Goal: Information Seeking & Learning: Learn about a topic

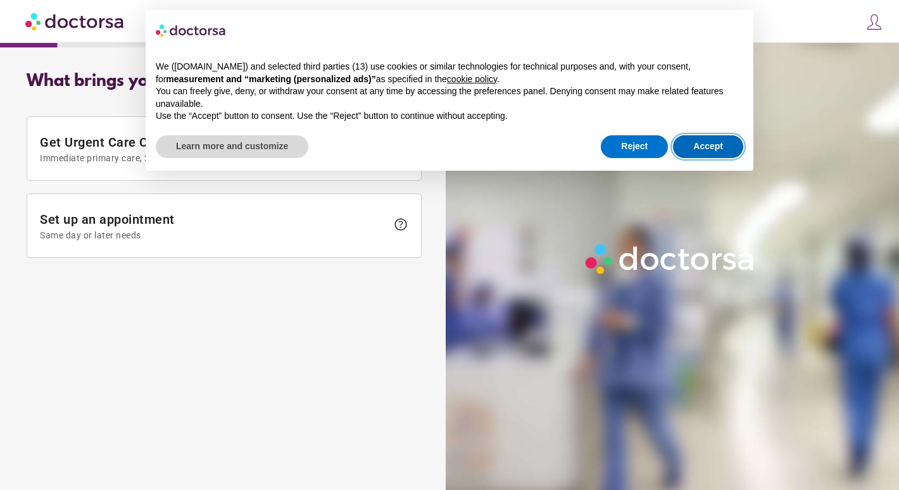
click at [711, 141] on button "Accept" at bounding box center [708, 146] width 70 height 23
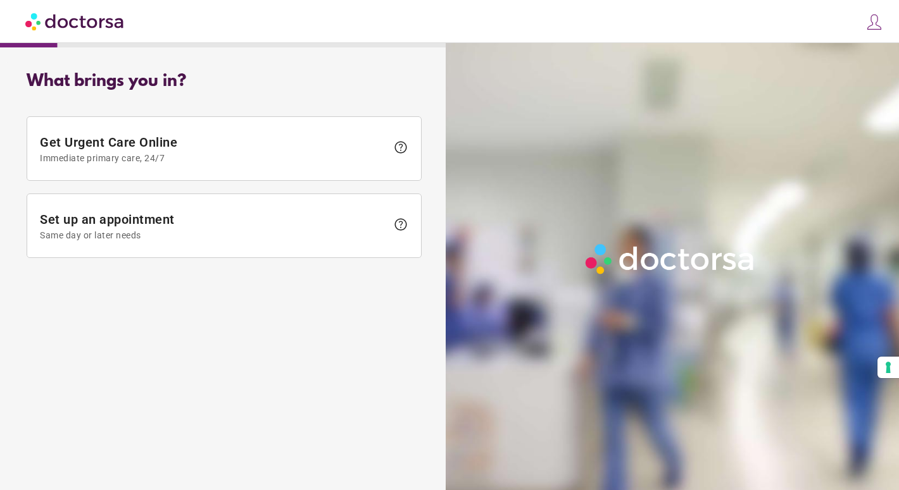
click at [74, 13] on img at bounding box center [75, 21] width 100 height 28
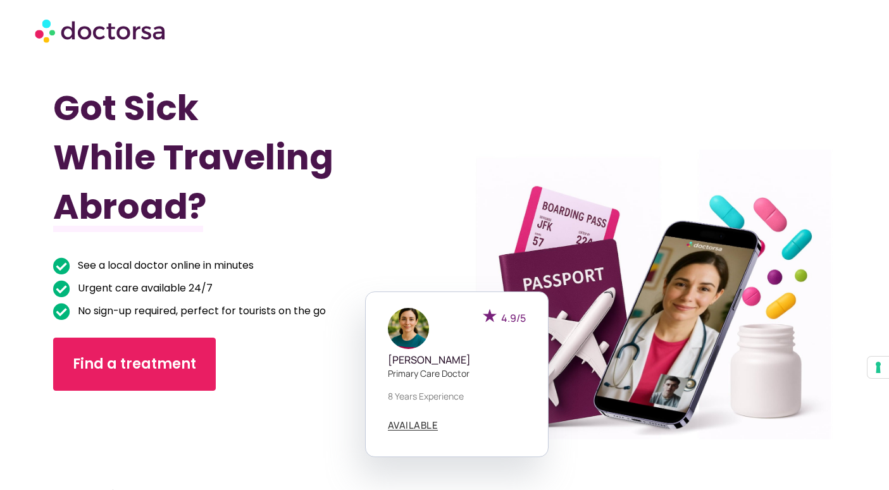
click at [212, 263] on span "See a local doctor online in minutes" at bounding box center [164, 266] width 179 height 18
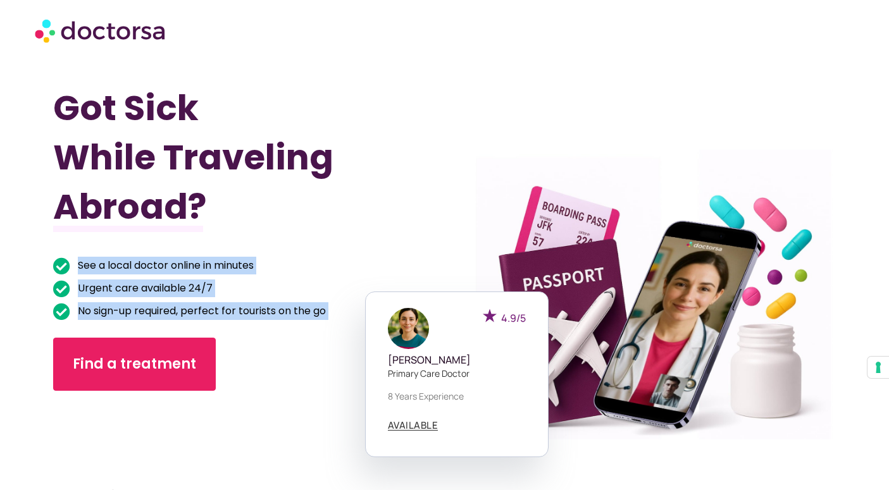
drag, startPoint x: 212, startPoint y: 262, endPoint x: 212, endPoint y: 313, distance: 51.3
click at [212, 313] on ul "See a local doctor online in minutes Urgent care available 24/7 No sign-up requ…" at bounding box center [219, 288] width 332 height 63
click at [211, 311] on span "No sign-up required, perfect for tourists on the go" at bounding box center [200, 311] width 251 height 18
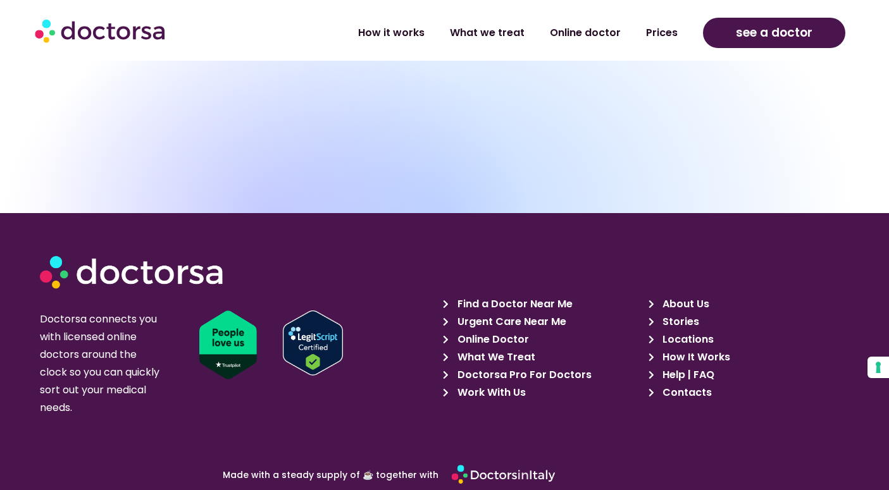
scroll to position [4344, 0]
